Goal: Task Accomplishment & Management: Complete application form

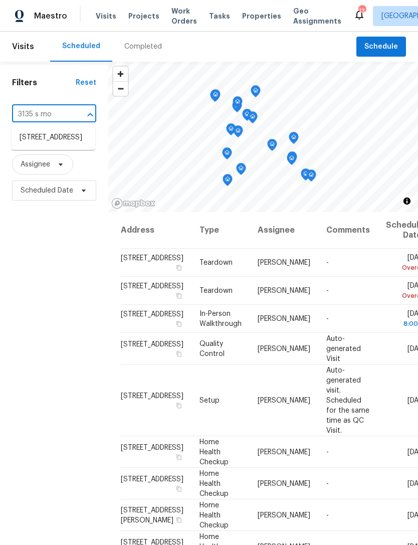
type input "3135 s moj"
click at [53, 142] on li "[STREET_ADDRESS]" at bounding box center [54, 137] width 84 height 17
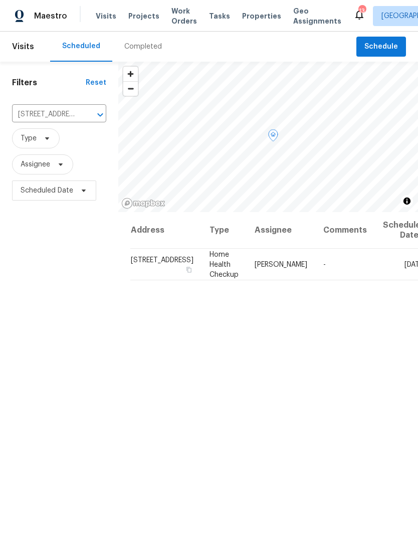
click at [0, 0] on icon at bounding box center [0, 0] width 0 height 0
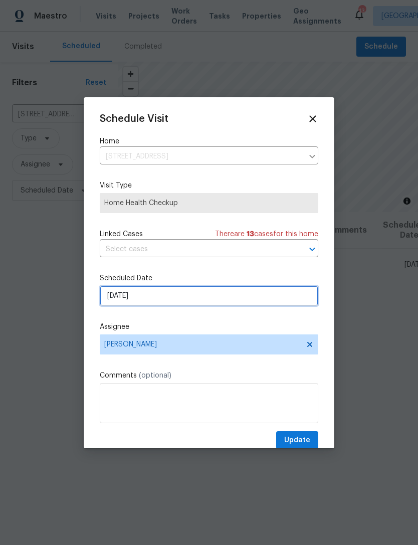
click at [169, 297] on input "10/6/2025" at bounding box center [209, 296] width 219 height 20
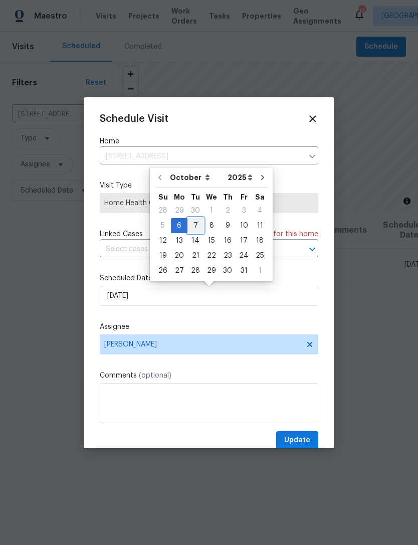
click at [196, 228] on div "7" at bounding box center [195, 226] width 16 height 14
type input "10/7/2025"
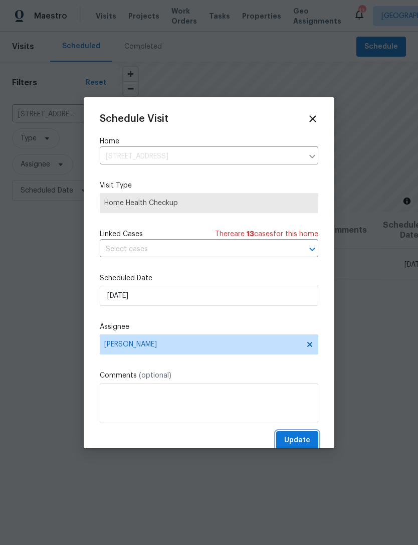
click at [305, 444] on span "Update" at bounding box center [297, 440] width 26 height 13
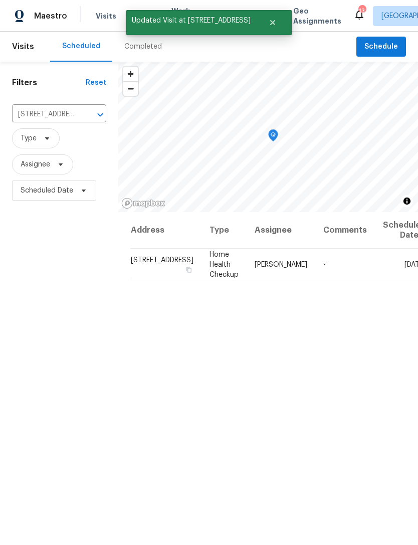
click at [82, 115] on icon "Clear" at bounding box center [87, 115] width 10 height 10
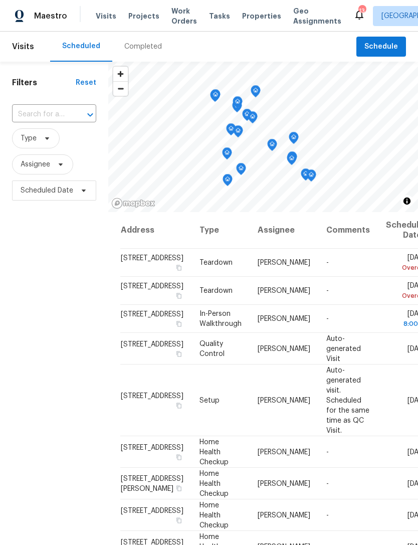
click at [49, 116] on input "text" at bounding box center [40, 115] width 56 height 16
type input "6659 diamon"
click at [47, 137] on li "6659 Diamond Care Dr, Las Vegas, NV 89122" at bounding box center [54, 137] width 84 height 17
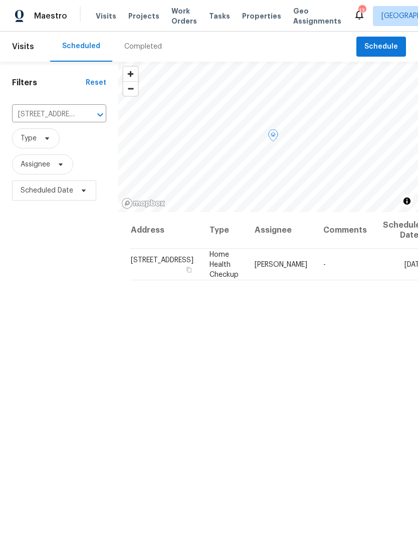
click at [0, 0] on icon at bounding box center [0, 0] width 0 height 0
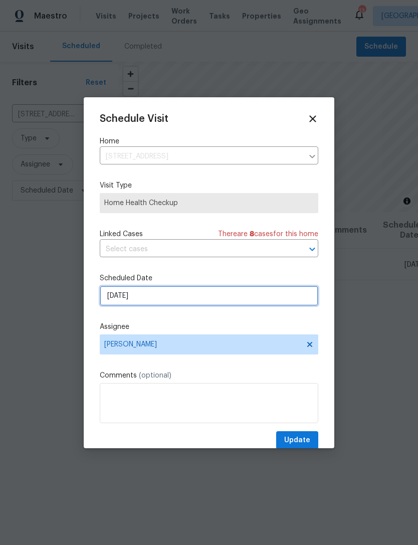
click at [175, 299] on input "10/6/2025" at bounding box center [209, 296] width 219 height 20
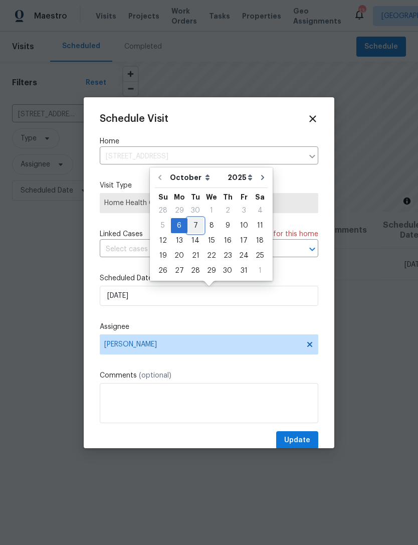
click at [192, 226] on div "7" at bounding box center [195, 226] width 16 height 14
type input "10/7/2025"
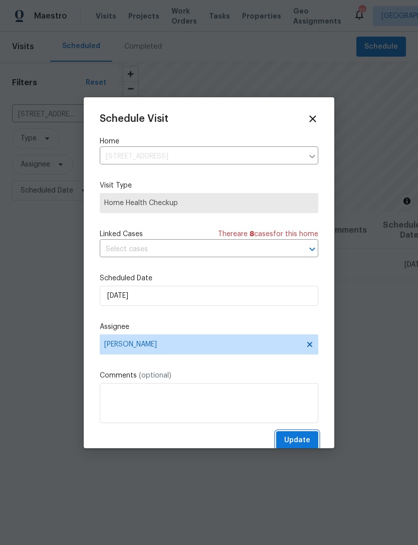
click at [307, 433] on button "Update" at bounding box center [297, 440] width 42 height 19
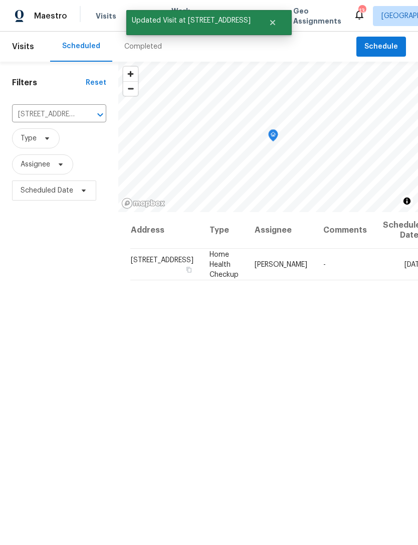
click at [82, 111] on icon "Clear" at bounding box center [87, 115] width 10 height 10
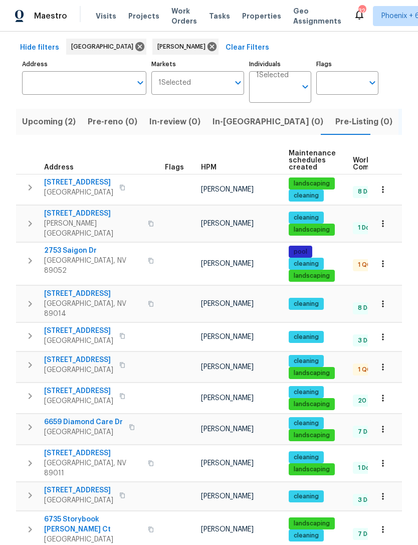
scroll to position [43, 0]
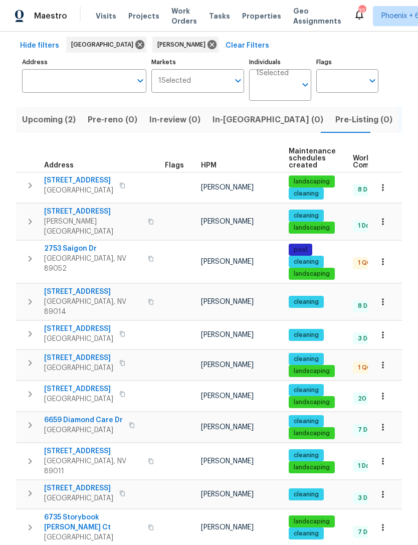
click at [78, 244] on span "2753 Saigon Dr" at bounding box center [93, 249] width 98 height 10
click at [383, 259] on icon "button" at bounding box center [383, 262] width 2 height 7
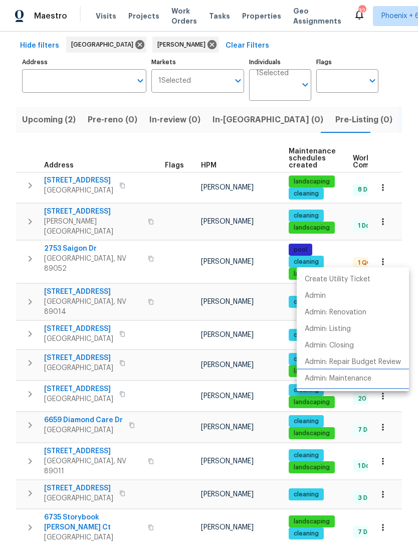
click at [362, 376] on p "Admin: Maintenance" at bounding box center [338, 378] width 67 height 11
click at [243, 147] on div at bounding box center [209, 272] width 418 height 545
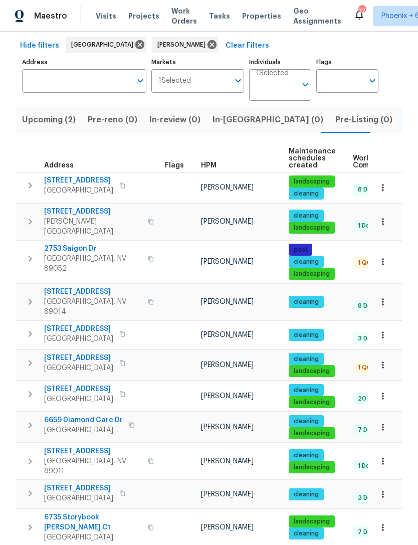
click at [229, 124] on span "In-reno (0)" at bounding box center [268, 120] width 111 height 14
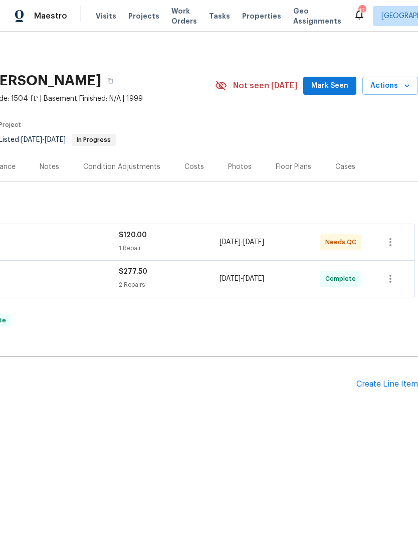
scroll to position [0, 148]
click at [383, 381] on div "Create Line Item" at bounding box center [387, 384] width 62 height 10
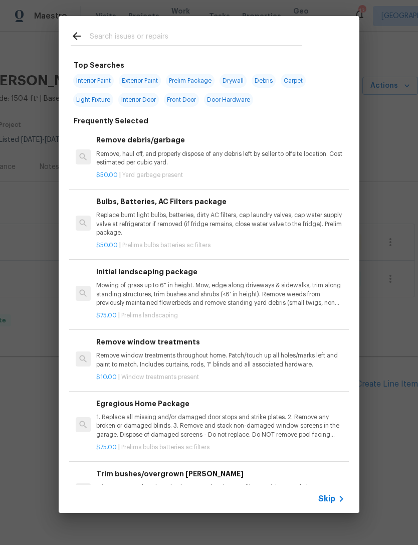
click at [147, 36] on input "text" at bounding box center [196, 37] width 213 height 15
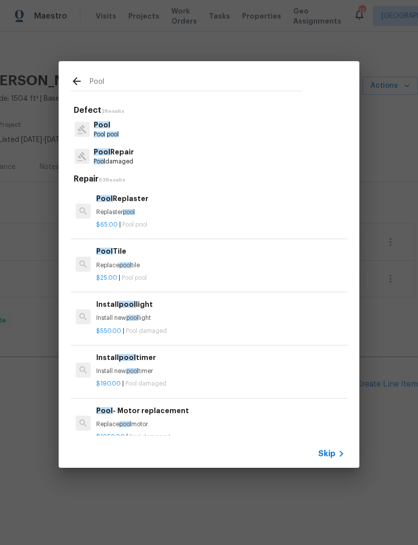
type input "Pool"
click at [163, 160] on div "Pool Repair Pool damaged" at bounding box center [209, 156] width 277 height 27
click at [133, 158] on p "Pool damaged" at bounding box center [114, 161] width 40 height 9
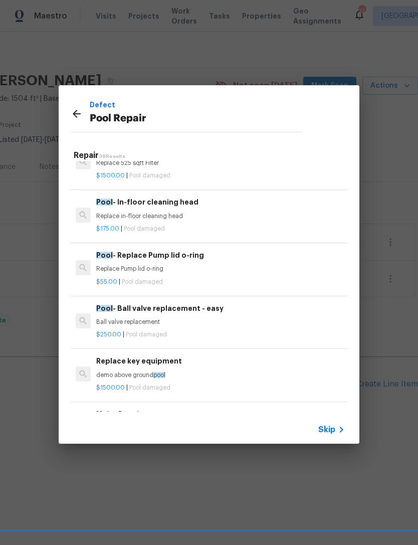
scroll to position [1277, 0]
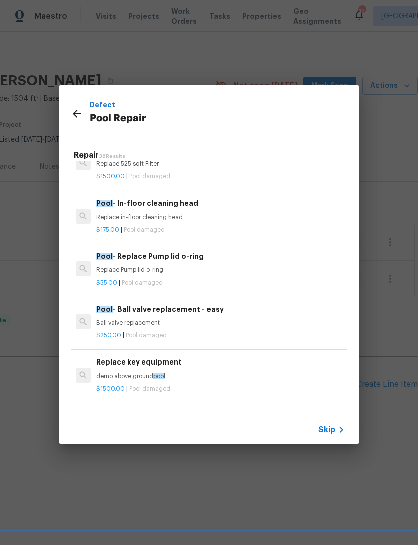
click at [156, 213] on p "Replace in-floor cleaning head" at bounding box center [220, 217] width 249 height 9
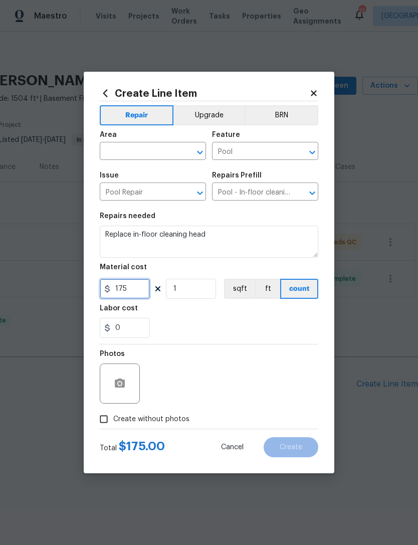
click at [139, 296] on input "175" at bounding box center [125, 289] width 50 height 20
type input "190"
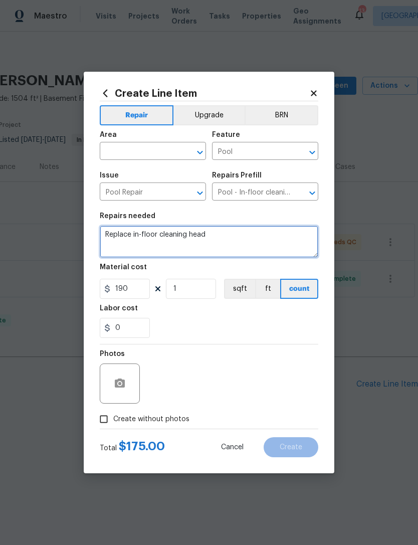
click at [223, 241] on textarea "Replace in-floor cleaning head" at bounding box center [209, 242] width 219 height 32
click at [226, 239] on textarea "Replace in-floor cleaning head" at bounding box center [209, 242] width 219 height 32
click at [220, 238] on textarea "Replace above ground auto fill" at bounding box center [209, 242] width 219 height 32
type textarea "Replace above ground auto fill"
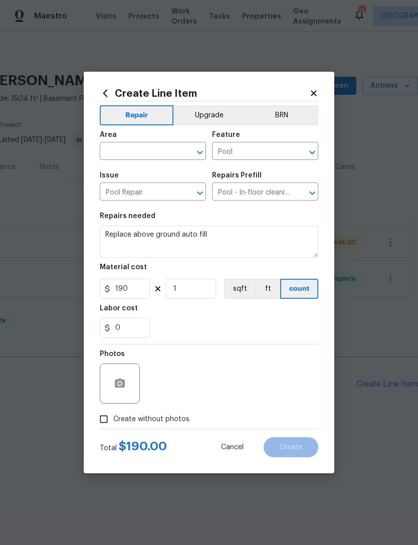
click at [130, 152] on input "text" at bounding box center [139, 152] width 78 height 16
click at [146, 176] on li "In-ground pool / Spa" at bounding box center [153, 174] width 106 height 17
type input "In-ground pool / Spa"
click at [150, 425] on span "Create without photos" at bounding box center [151, 419] width 76 height 11
click at [113, 425] on input "Create without photos" at bounding box center [103, 419] width 19 height 19
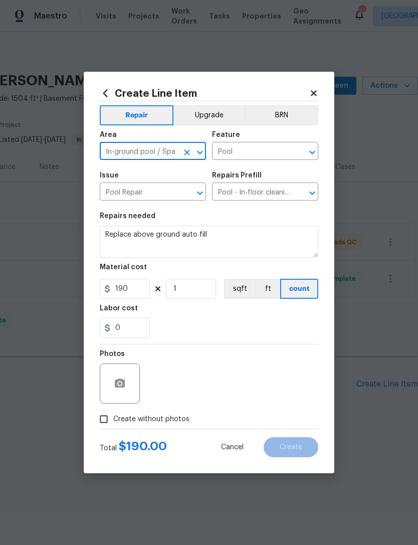
checkbox input "true"
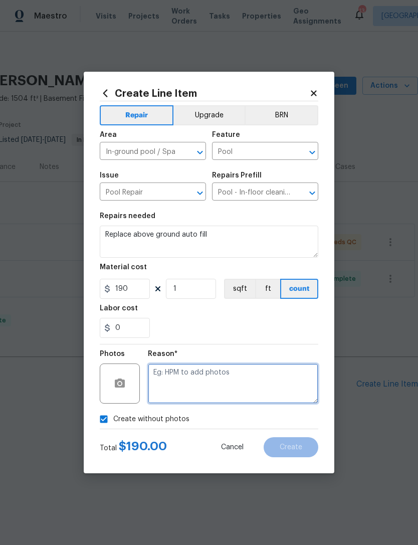
click at [190, 374] on textarea at bounding box center [233, 383] width 170 height 40
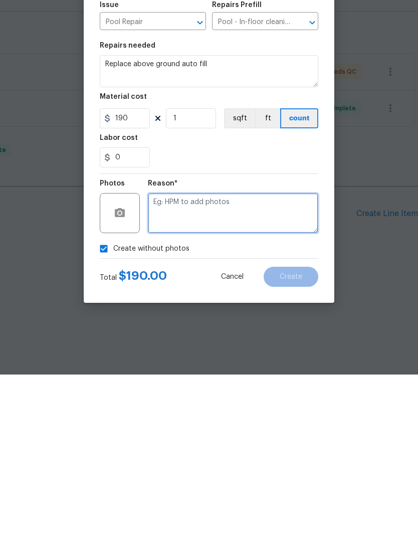
click at [183, 363] on textarea at bounding box center [233, 383] width 170 height 40
paste textarea "Replace above ground auto fill"
type textarea "Replace above ground auto fill"
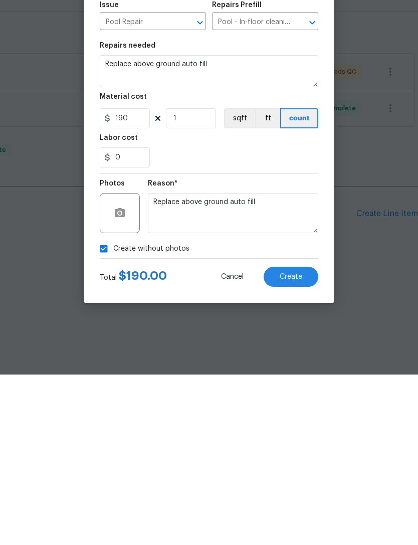
click at [297, 437] on button "Create" at bounding box center [291, 447] width 55 height 20
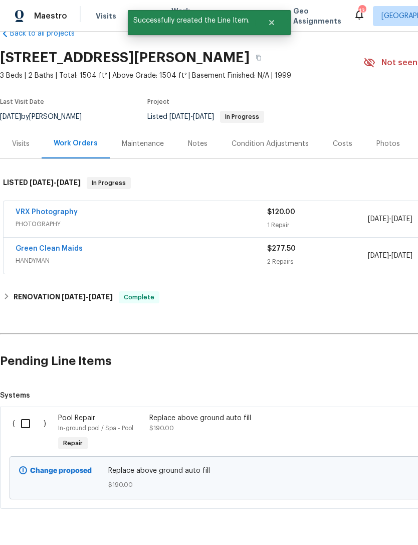
scroll to position [23, 0]
click at [26, 422] on input "checkbox" at bounding box center [29, 423] width 29 height 21
checkbox input "true"
click at [371, 511] on button "Create Work Order" at bounding box center [360, 520] width 83 height 19
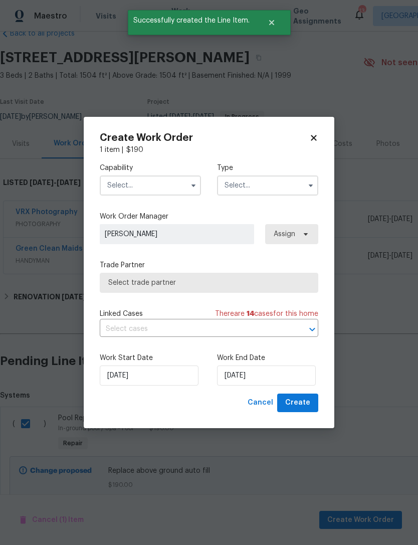
click at [176, 185] on input "text" at bounding box center [150, 185] width 101 height 20
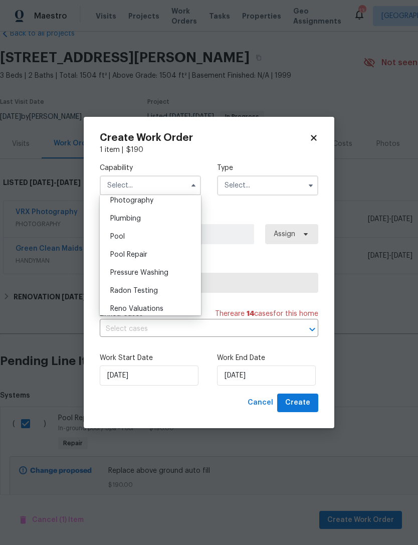
scroll to position [883, 0]
click at [129, 239] on div "Pool" at bounding box center [150, 238] width 96 height 18
type input "Pool"
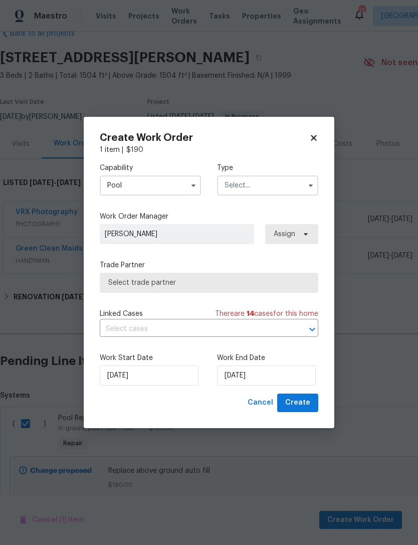
click at [284, 182] on input "text" at bounding box center [267, 185] width 101 height 20
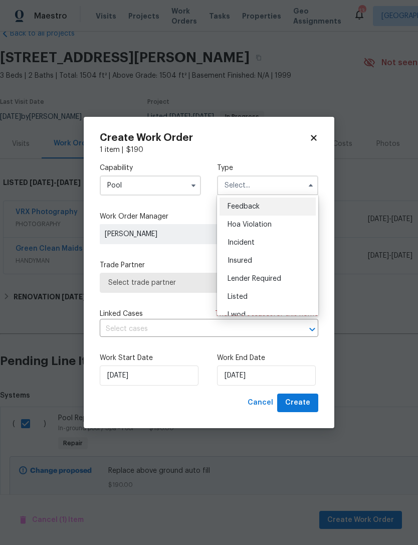
click at [254, 298] on div "Listed" at bounding box center [268, 297] width 96 height 18
type input "Listed"
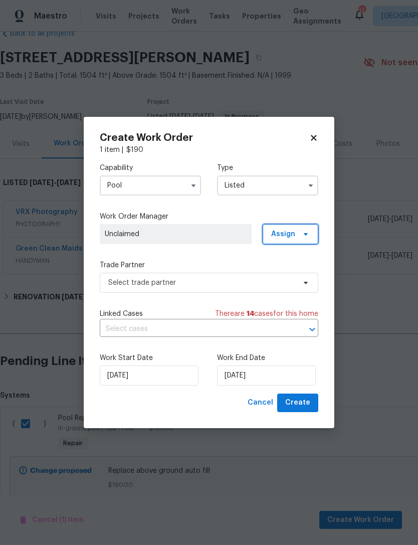
click at [300, 230] on span at bounding box center [304, 234] width 11 height 8
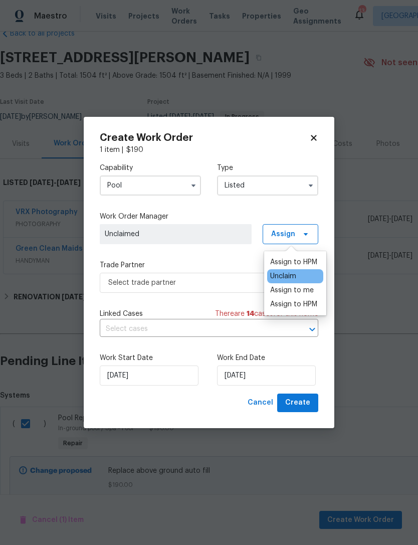
click at [304, 262] on div "Assign to HPM" at bounding box center [293, 262] width 47 height 10
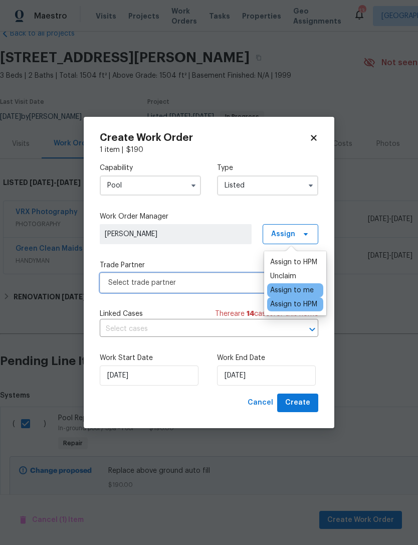
click at [220, 286] on span "Select trade partner" at bounding box center [201, 283] width 187 height 10
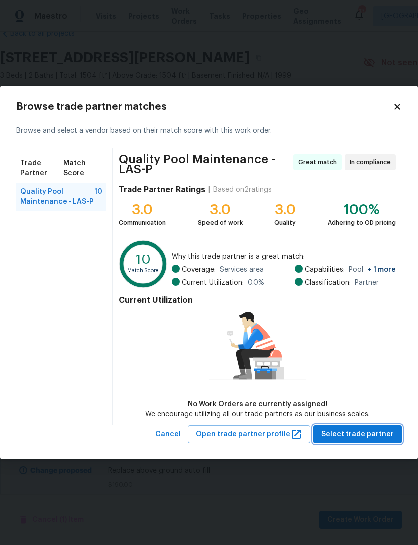
click at [379, 429] on span "Select trade partner" at bounding box center [357, 434] width 73 height 13
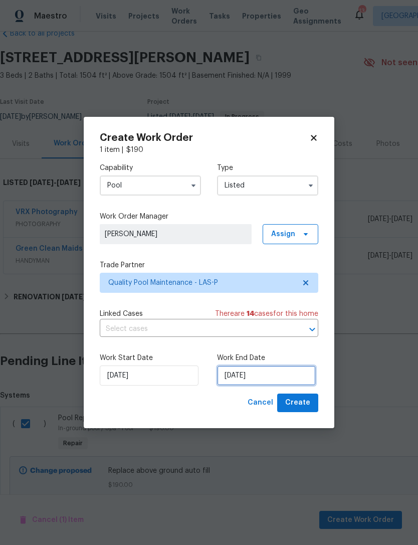
click at [270, 370] on input "10/6/2025" at bounding box center [266, 375] width 99 height 20
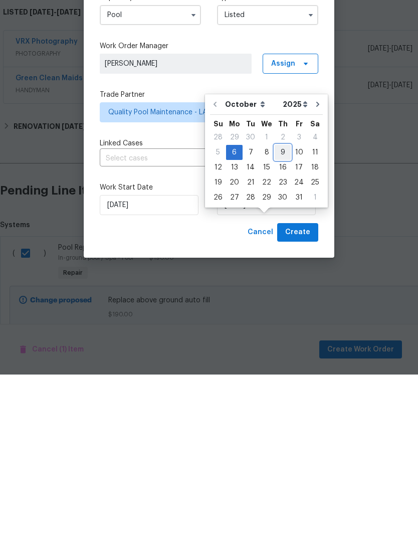
click at [286, 316] on div "9" at bounding box center [283, 323] width 16 height 14
type input "10/9/2025"
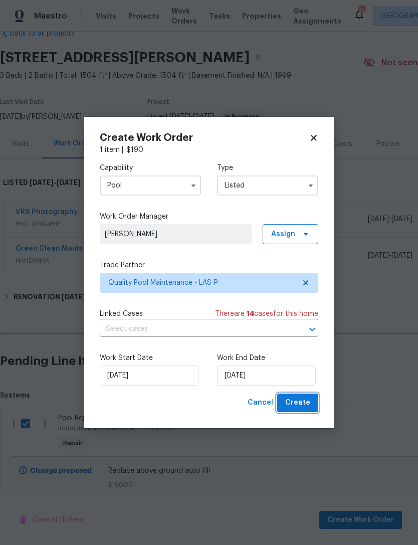
click at [301, 401] on span "Create" at bounding box center [297, 402] width 25 height 13
checkbox input "false"
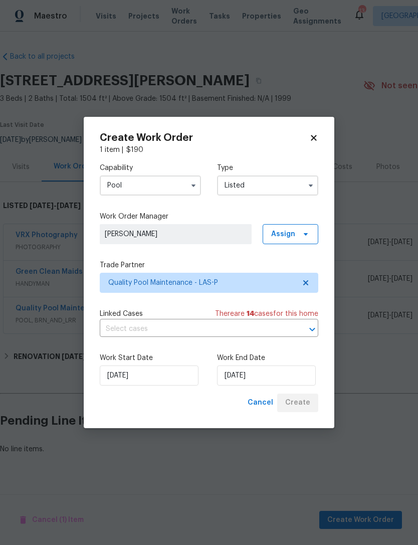
scroll to position [0, 0]
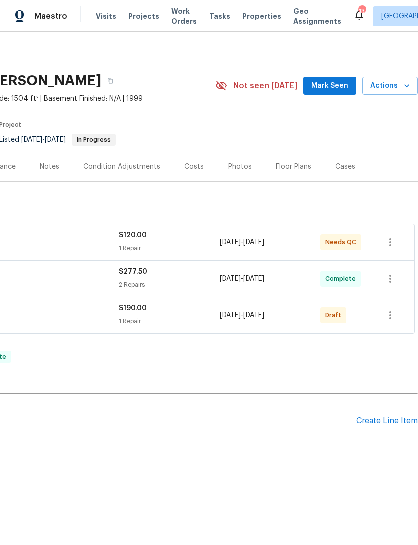
scroll to position [0, 148]
click at [336, 83] on span "Mark Seen" at bounding box center [329, 86] width 37 height 13
click at [392, 314] on icon "button" at bounding box center [390, 315] width 12 height 12
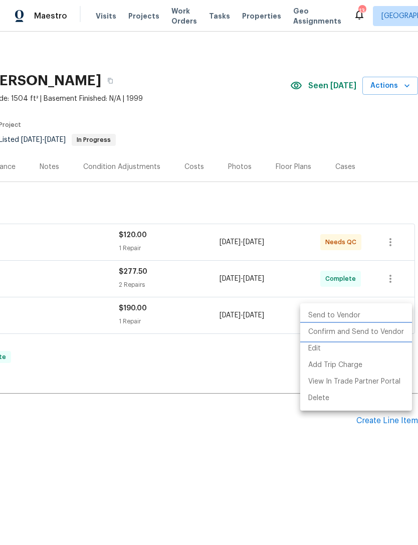
click at [364, 334] on li "Confirm and Send to Vendor" at bounding box center [356, 332] width 112 height 17
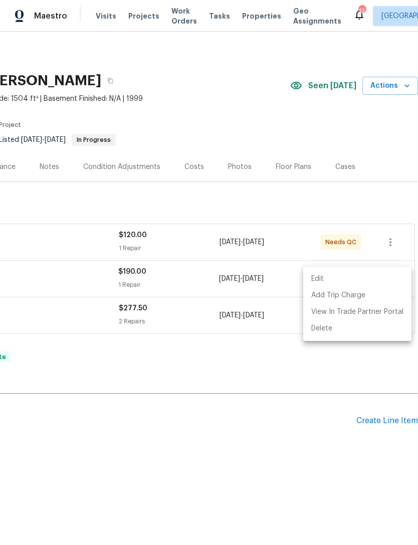
click at [295, 485] on div at bounding box center [209, 272] width 418 height 545
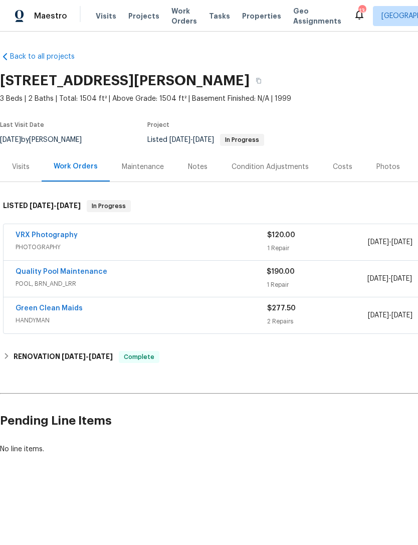
scroll to position [0, 0]
